Goal: Submit feedback/report problem

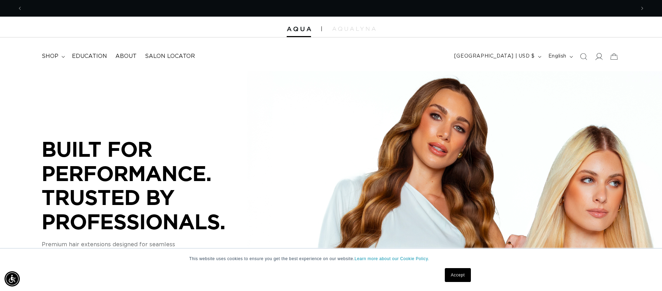
scroll to position [0, 1224]
click at [597, 55] on icon at bounding box center [598, 56] width 7 height 7
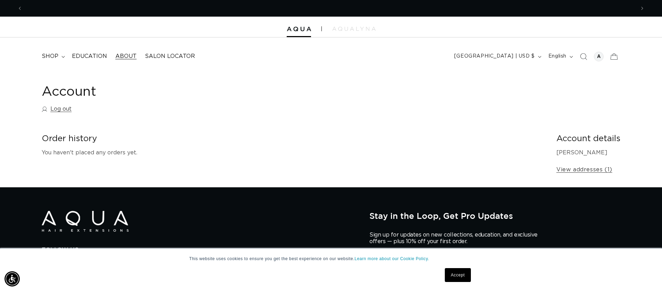
scroll to position [0, 1224]
click at [127, 56] on span "About" at bounding box center [125, 56] width 21 height 7
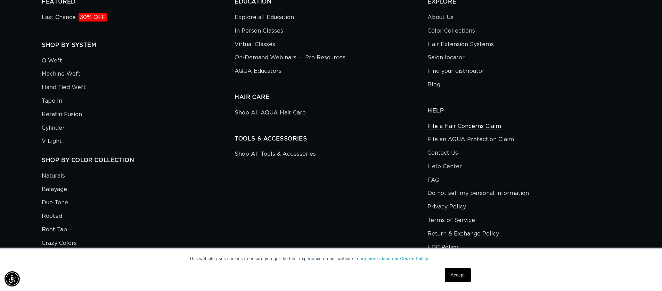
scroll to position [0, 612]
click at [445, 126] on link "File a Hair Concerns Claim" at bounding box center [464, 128] width 74 height 12
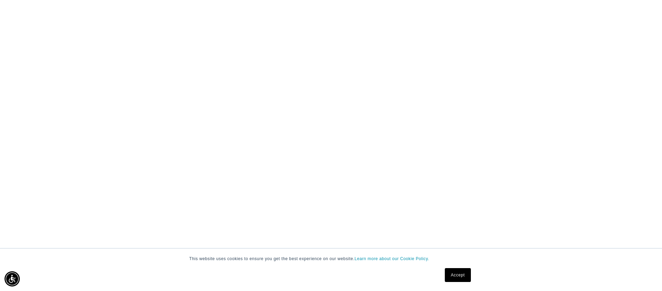
scroll to position [0, 612]
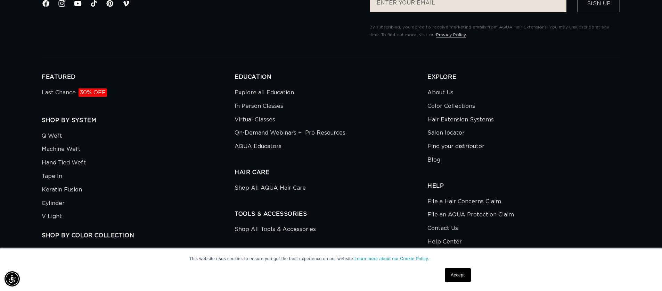
scroll to position [0, 1224]
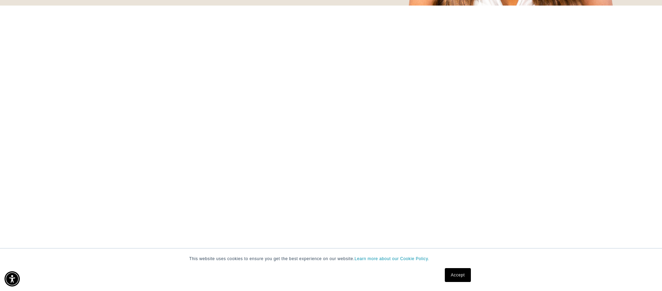
scroll to position [0, 1224]
